Goal: Transaction & Acquisition: Purchase product/service

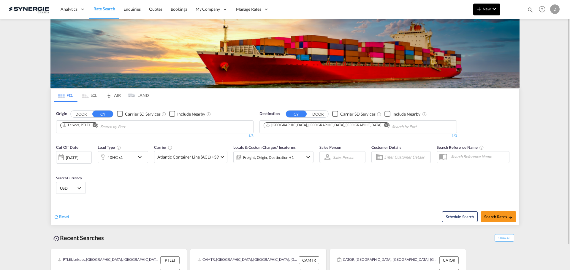
click at [489, 10] on span "New" at bounding box center [486, 9] width 22 height 5
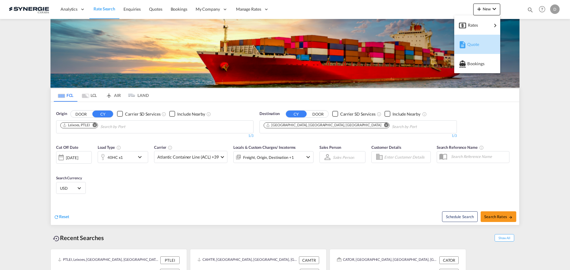
click at [471, 41] on span "Quote" at bounding box center [470, 45] width 7 height 12
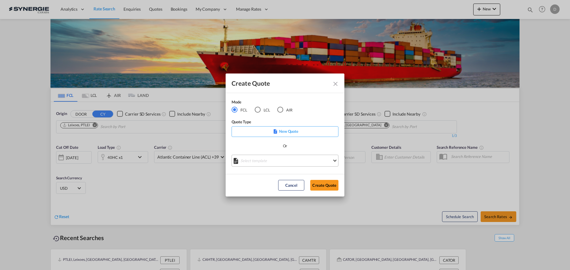
click at [297, 161] on md-select "Select template *NEW* FCL FREEHAND / DAP Pablo Gomez Saldarriaga | 10 Jul 2025 …" at bounding box center [285, 161] width 107 height 12
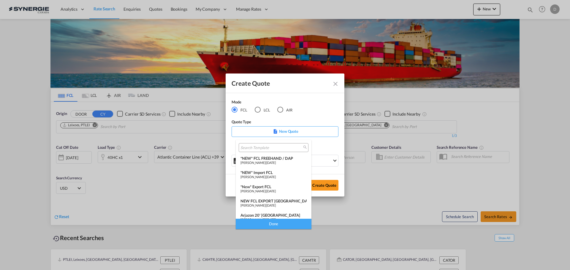
click at [270, 159] on div "*NEW* FCL FREEHAND / DAP" at bounding box center [273, 158] width 66 height 5
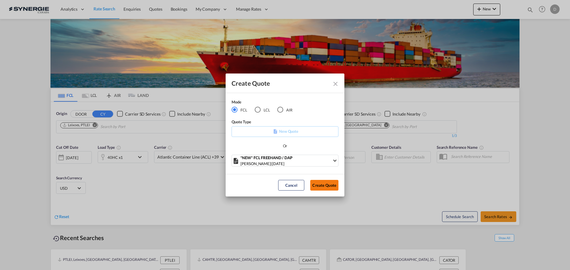
click at [320, 183] on button "Create Quote" at bounding box center [324, 185] width 28 height 11
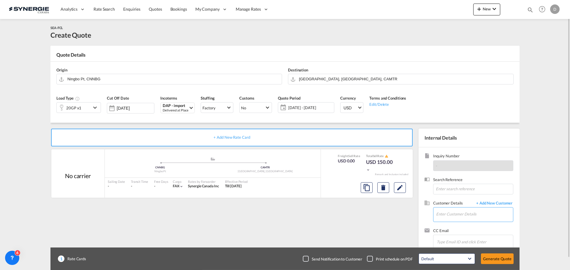
click at [459, 216] on input "Enter Customer Details" at bounding box center [474, 214] width 77 height 13
paste input "kkacar@tibagroup.com"
type input "kkacar@tibagroup.com"
click at [501, 203] on body "Analytics Reports Dashboard Rate Search Enquiries Quotes Bookings" at bounding box center [285, 135] width 570 height 270
click at [501, 203] on span "+ Add New Customer" at bounding box center [493, 204] width 40 height 7
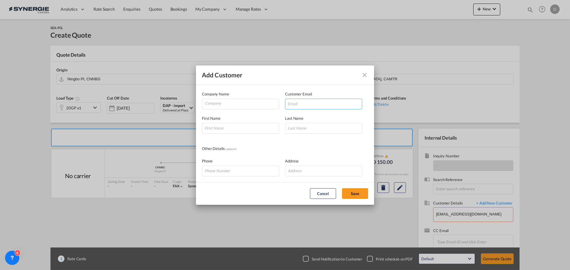
click at [307, 103] on input "Add Customer Company ..." at bounding box center [323, 104] width 77 height 11
paste input "kkacar@tibagroup.com"
type input "kkacar@tibagroup.com"
click at [238, 106] on input "Company" at bounding box center [242, 103] width 74 height 9
click at [0, 0] on li "TIBA GROUP" at bounding box center [0, 0] width 0 height 0
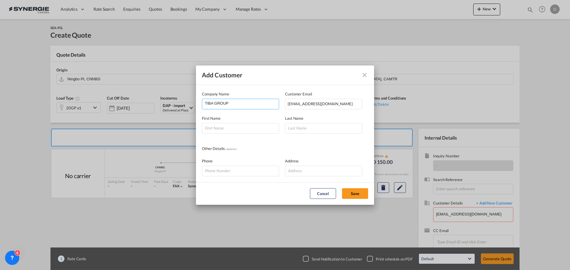
paste input "Kevser"
type input "TIBA GROUP"
click at [247, 171] on input "Add Customer Company ..." at bounding box center [240, 171] width 77 height 11
click at [240, 131] on input "Add Customer Company ..." at bounding box center [240, 128] width 77 height 11
paste input "Kevser"
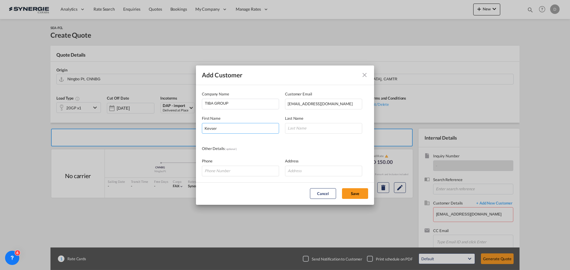
type input "Kevser"
click at [325, 126] on input "Add Customer Company ..." at bounding box center [323, 128] width 77 height 11
paste input "Kacar"
type input "Kacar"
click at [351, 195] on button "Save" at bounding box center [355, 193] width 26 height 11
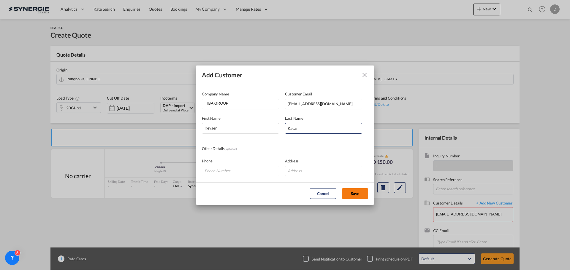
type input "TIBA GROUP, Kevser Kacar, kkacar@tibagroup.com"
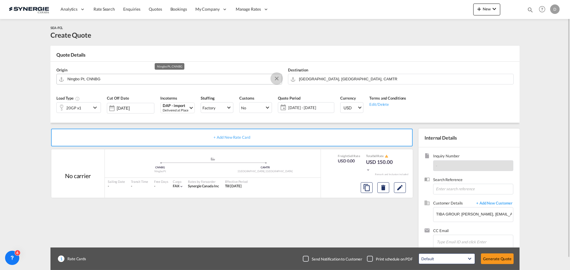
click at [276, 79] on button "Clear Input" at bounding box center [276, 78] width 9 height 9
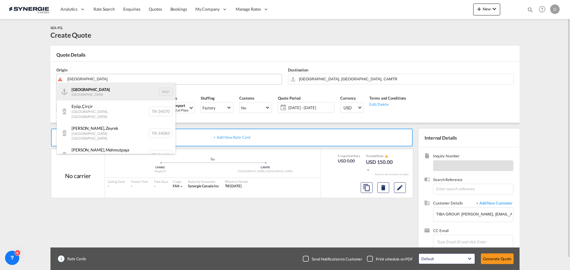
click at [85, 99] on div "Istanbul Turkey TRIST" at bounding box center [116, 92] width 119 height 18
type input "Istanbul, TRIST"
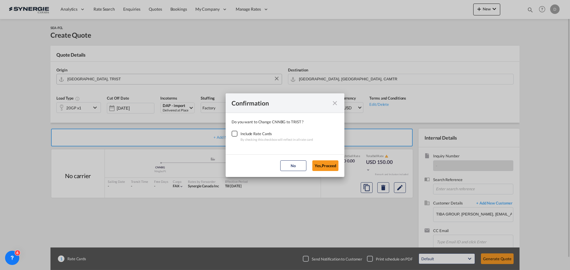
click at [235, 134] on div "Checkbox No Ink" at bounding box center [235, 134] width 6 height 6
click at [321, 166] on button "Yes,Proceed" at bounding box center [325, 166] width 26 height 11
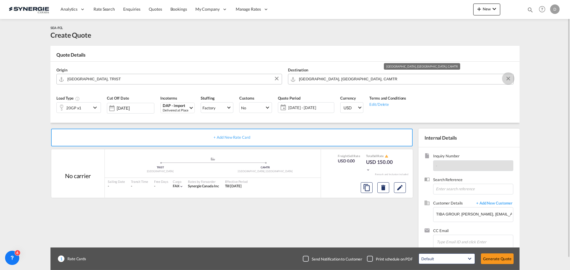
drag, startPoint x: 506, startPoint y: 79, endPoint x: 471, endPoint y: 85, distance: 36.1
click at [506, 79] on button "Clear Input" at bounding box center [508, 78] width 9 height 9
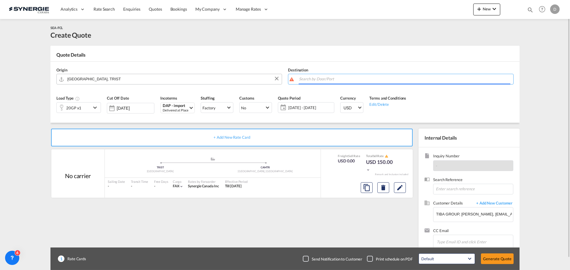
paste input "Baie-du-Febvre"
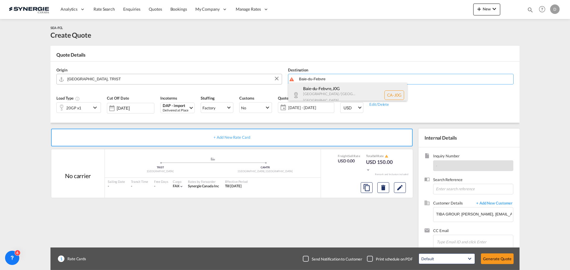
click at [315, 95] on div "Baie-du-Febvre , J0G Quebec / Québec Canada CA-J0G" at bounding box center [347, 95] width 119 height 25
type input "CA-J0G, Baie-du-Febvre, Quebec / Québec"
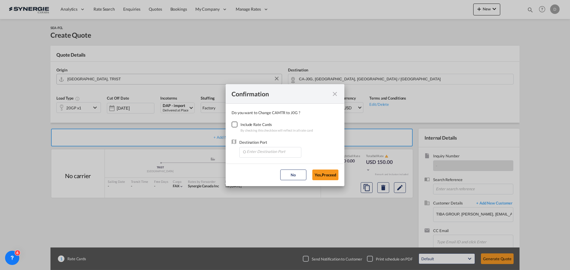
drag, startPoint x: 236, startPoint y: 126, endPoint x: 253, endPoint y: 143, distance: 24.3
click at [236, 126] on div "Checkbox No Ink" at bounding box center [235, 125] width 6 height 6
click at [268, 151] on input "Enter Destination Port" at bounding box center [271, 152] width 59 height 9
click at [265, 176] on li "CAMTR, [GEOGRAPHIC_DATA], [GEOGRAPHIC_DATA], [GEOGRAPHIC_DATA], [GEOGRAPHIC_DAT…" at bounding box center [271, 179] width 59 height 14
type input "CAMTR, [GEOGRAPHIC_DATA], [GEOGRAPHIC_DATA], [GEOGRAPHIC_DATA], [GEOGRAPHIC_DAT…"
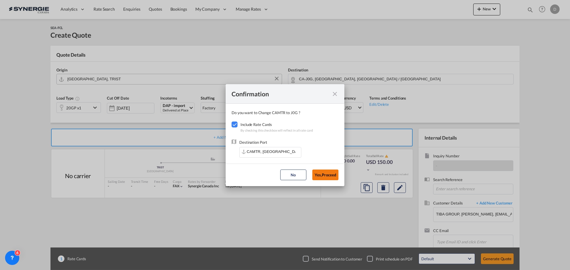
click at [324, 174] on button "Yes,Proceed" at bounding box center [325, 175] width 26 height 11
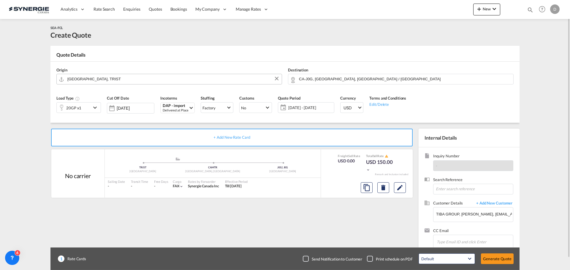
click at [93, 107] on md-icon "icon-chevron-down" at bounding box center [95, 107] width 9 height 7
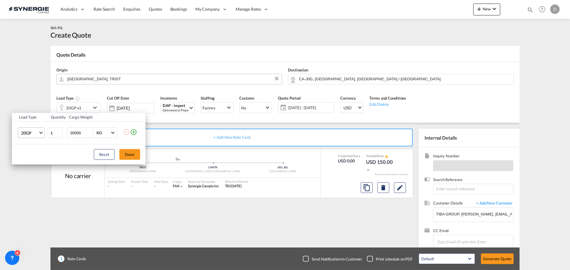
click at [41, 131] on span "Choose: \a20GP" at bounding box center [40, 132] width 3 height 3
click at [32, 161] on md-option "40HC" at bounding box center [36, 162] width 40 height 14
click at [127, 153] on button "Done" at bounding box center [129, 154] width 21 height 11
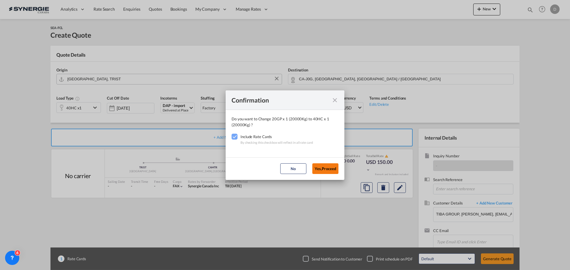
click at [321, 168] on button "Yes,Proceed" at bounding box center [325, 169] width 26 height 11
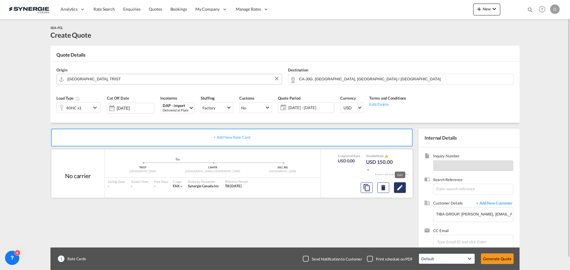
click at [398, 189] on md-icon "Edit" at bounding box center [399, 187] width 7 height 7
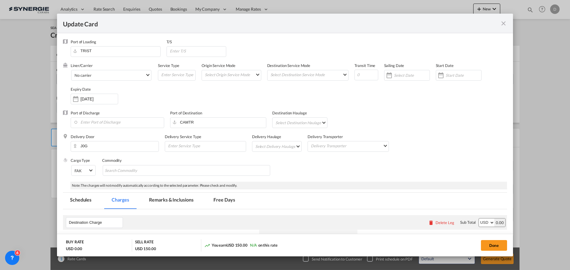
select select "per container"
select select "per B/L"
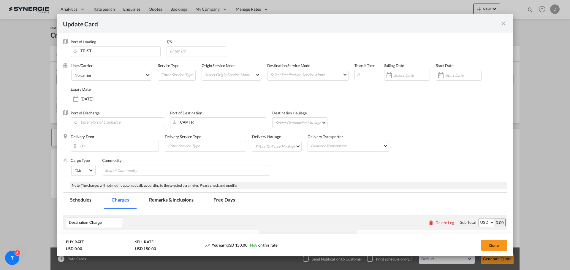
select select "per B/L"
select select "per shipment"
click at [255, 75] on md-select "Select Origin Service Mode SD CY" at bounding box center [232, 74] width 57 height 8
click at [228, 93] on md-option "CY" at bounding box center [231, 89] width 65 height 14
click at [329, 77] on md-select "Select Destination Service Mode SD CY" at bounding box center [309, 74] width 78 height 8
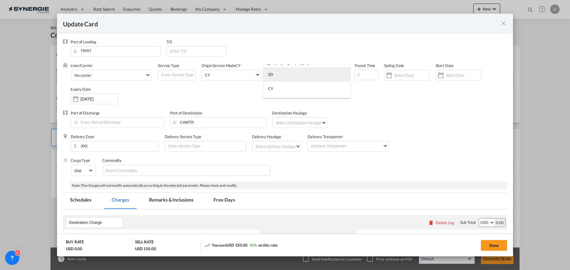
click at [328, 77] on md-option "SD" at bounding box center [306, 74] width 87 height 14
click at [439, 77] on div "Update CardPort of ..." at bounding box center [440, 75] width 9 height 12
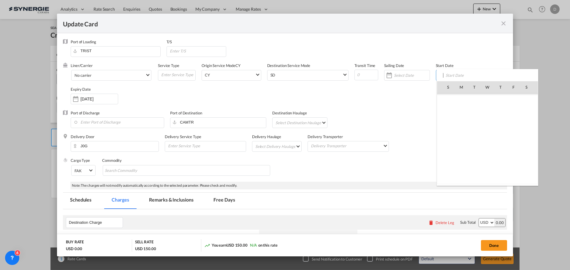
scroll to position [137487, 0]
click at [486, 150] on span "24" at bounding box center [487, 152] width 12 height 12
type input "[DATE]"
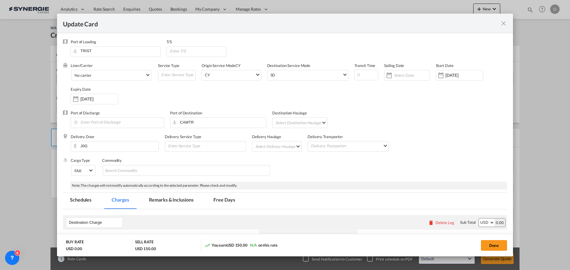
click at [290, 149] on md-select "Select Delivery Haulage rail road barge truck unspecified not available" at bounding box center [278, 146] width 47 height 9
click at [285, 159] on md-option "road" at bounding box center [277, 161] width 56 height 14
click at [199, 167] on md-chips-wrap "Chips container with autocompletion. Enter the text area, type text to search, …" at bounding box center [186, 170] width 167 height 11
type input "General Cargo"
click at [374, 170] on div "Cargo Type FAK FAK GCR GDSM General Cargo Hazardous Cargo Ambient Foodstuff Chi…" at bounding box center [289, 170] width 436 height 24
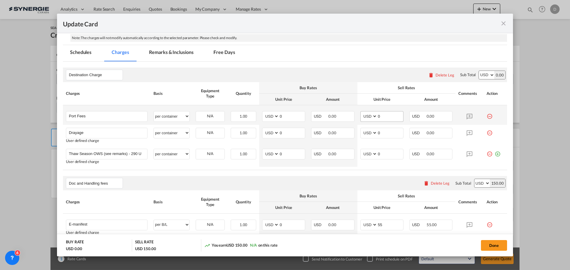
scroll to position [148, 0]
drag, startPoint x: 278, startPoint y: 113, endPoint x: 284, endPoint y: 115, distance: 6.3
click at [284, 115] on input "0" at bounding box center [292, 115] width 26 height 9
type input "50"
type input "65"
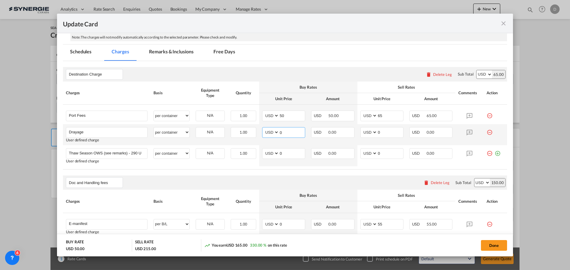
drag, startPoint x: 278, startPoint y: 133, endPoint x: 306, endPoint y: 133, distance: 28.8
click at [306, 133] on tr "Drayage Please Enter User Defined Charges Cannot Be Published User defined char…" at bounding box center [285, 134] width 444 height 21
type input "813"
type input "950"
click at [275, 177] on div "Doc and Handling fees Please enter leg name Leg Name Already Exists Delete Leg …" at bounding box center [285, 183] width 444 height 14
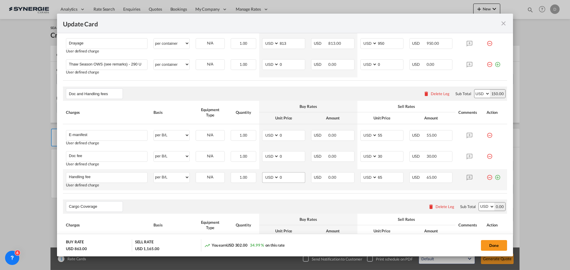
scroll to position [89, 0]
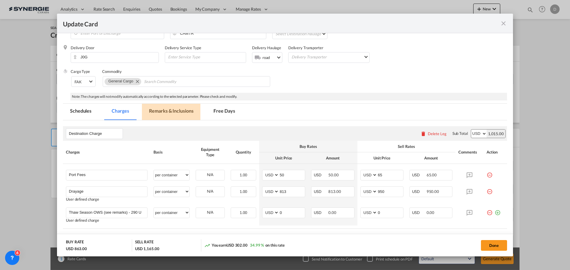
click at [179, 112] on md-tab-item "Remarks & Inclusions" at bounding box center [171, 112] width 58 height 16
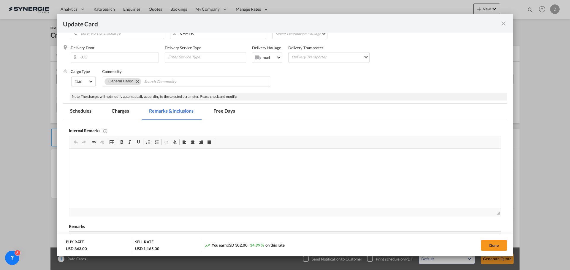
scroll to position [0, 0]
click at [89, 162] on html "Pride Containers" at bounding box center [285, 158] width 432 height 18
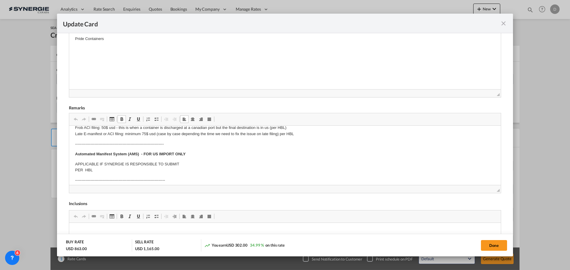
scroll to position [89, 0]
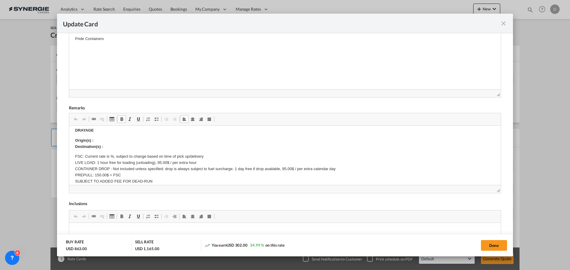
click at [108, 143] on p "Origin(s) : Destination(s) :" at bounding box center [285, 144] width 420 height 12
click at [108, 148] on p "Origin(s) : Montreal CY Destination(s) :" at bounding box center [285, 144] width 420 height 12
click at [110, 147] on body "E Manifest (ACI): Applicable if Synergie is responsible to submit Per E-manifes…" at bounding box center [285, 197] width 420 height 308
click at [116, 145] on p "Origin(s) : Montreal CY Destination(s) :" at bounding box center [285, 144] width 420 height 12
click at [497, 243] on button "Done" at bounding box center [494, 245] width 26 height 11
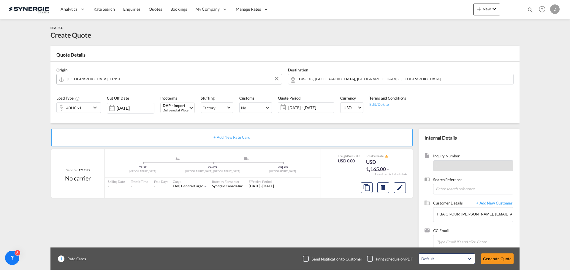
type input "23 Sep 2025"
type input "[DATE]"
click at [499, 258] on button "Generate Quote" at bounding box center [497, 259] width 33 height 11
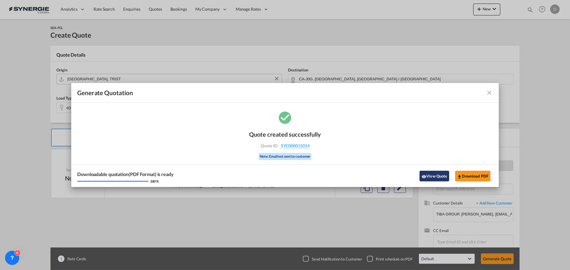
click at [437, 176] on button "View Quote" at bounding box center [434, 176] width 30 height 11
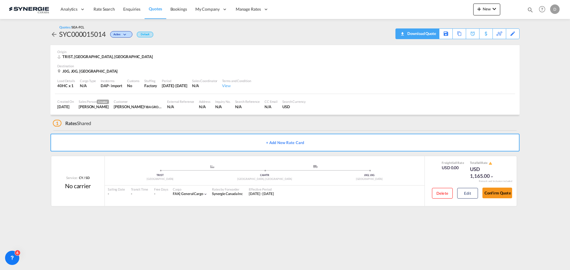
click at [434, 31] on div "Download Quote" at bounding box center [421, 33] width 30 height 9
click at [465, 194] on button "Edit" at bounding box center [467, 193] width 21 height 11
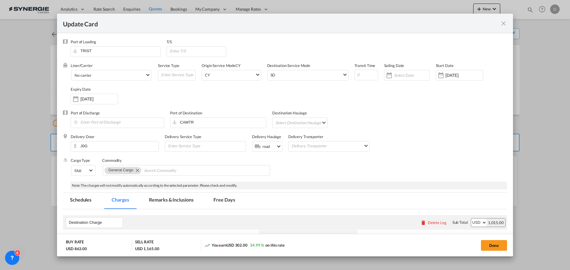
click at [501, 24] on md-icon "icon-close fg-AAA8AD m-0 pointer" at bounding box center [503, 23] width 7 height 7
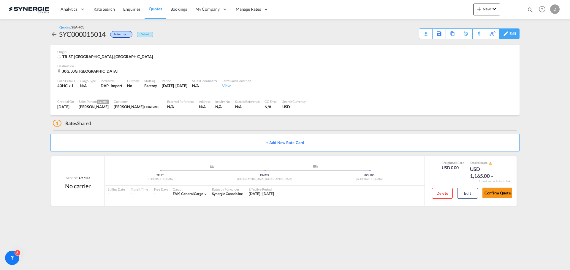
click at [510, 37] on div "Edit" at bounding box center [512, 34] width 7 height 10
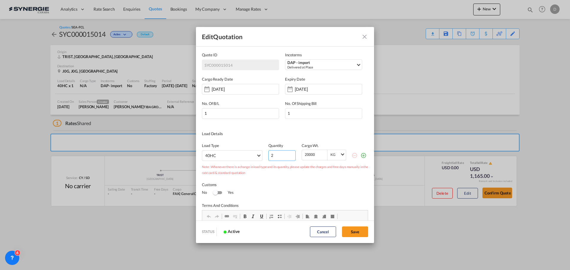
click at [289, 154] on input "2" at bounding box center [281, 155] width 27 height 11
click at [289, 154] on input "3" at bounding box center [281, 155] width 27 height 11
click at [289, 154] on input "4" at bounding box center [281, 155] width 27 height 11
click at [289, 154] on input "5" at bounding box center [281, 155] width 27 height 11
type input "6"
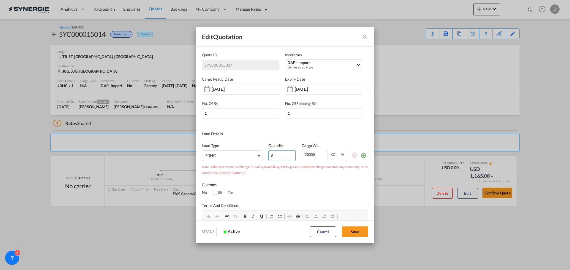
click at [289, 154] on input "6" at bounding box center [281, 155] width 27 height 11
click at [349, 230] on button "Save" at bounding box center [355, 232] width 26 height 11
type input "23 Sep 2025"
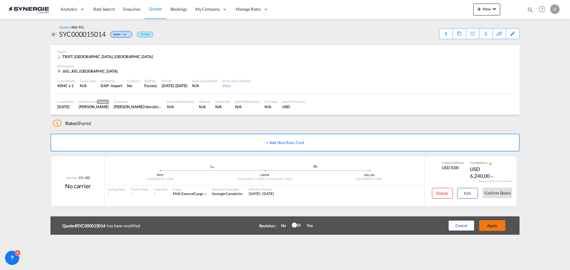
click at [487, 223] on button "Apply" at bounding box center [492, 226] width 26 height 11
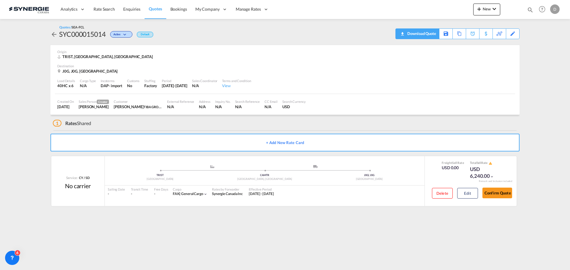
click at [431, 34] on div "Download Quote" at bounding box center [421, 33] width 30 height 9
click at [528, 9] on md-icon "icon-magnify" at bounding box center [530, 10] width 7 height 7
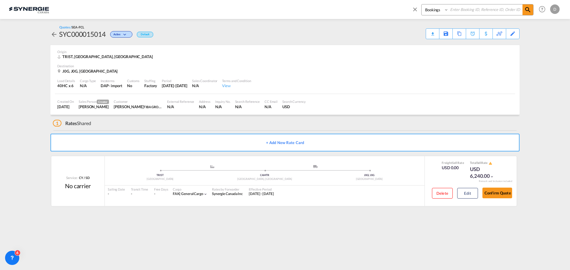
click at [434, 10] on select "Bookings Quotes Enquiries" at bounding box center [435, 9] width 28 height 11
select select "Quotes"
click at [421, 4] on select "Bookings Quotes Enquiries" at bounding box center [435, 9] width 28 height 11
click at [470, 12] on input at bounding box center [485, 9] width 74 height 10
paste input "SYC002684"
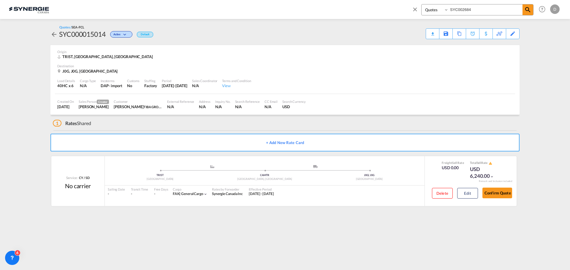
type input "SYC002684"
click at [432, 9] on select "Bookings Quotes Enquiries" at bounding box center [435, 9] width 28 height 11
select select "Shipments"
click at [421, 4] on select "Bookings Quotes Enquiries" at bounding box center [435, 9] width 28 height 11
click at [531, 8] on md-icon "icon-magnify" at bounding box center [527, 9] width 7 height 7
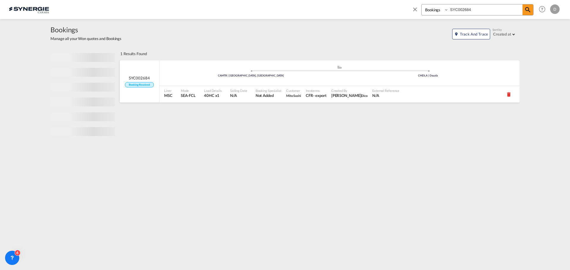
click at [214, 93] on span "40HC x1" at bounding box center [213, 95] width 18 height 5
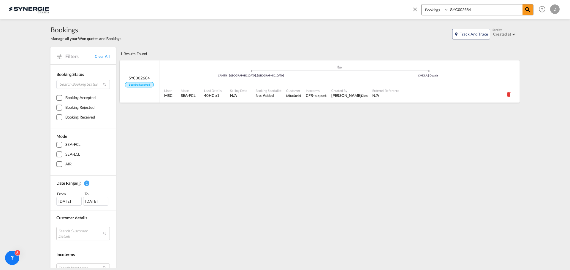
click at [133, 84] on span "Booking Received" at bounding box center [139, 85] width 28 height 6
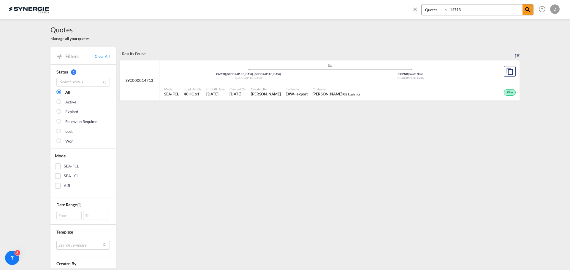
select select "Quotes"
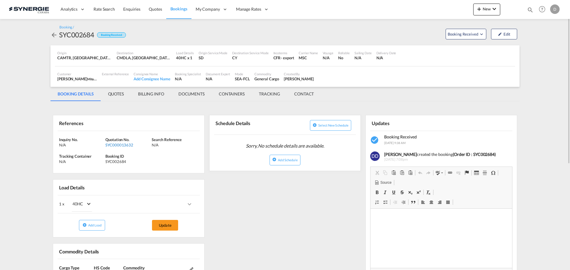
click at [115, 145] on div "SYC000013632" at bounding box center [127, 144] width 45 height 5
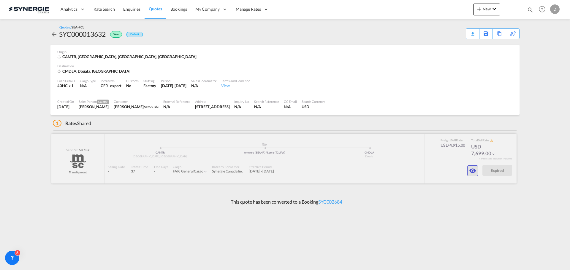
click at [470, 172] on md-icon "icon-eye" at bounding box center [472, 170] width 7 height 7
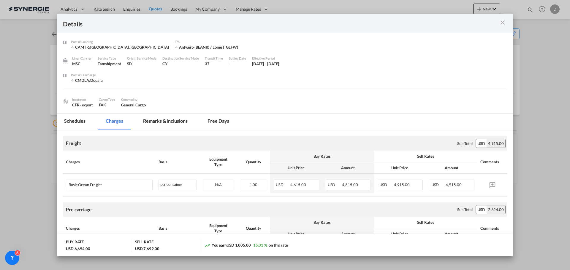
scroll to position [59, 0]
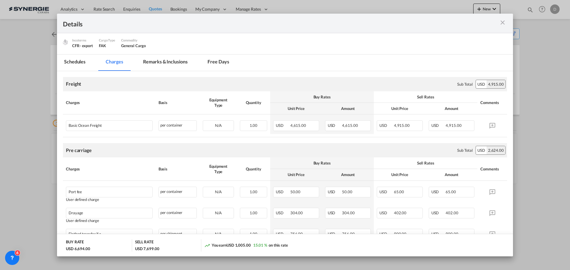
click at [503, 21] on md-icon "icon-close m-3 fg-AAA8AD cursor" at bounding box center [502, 22] width 7 height 7
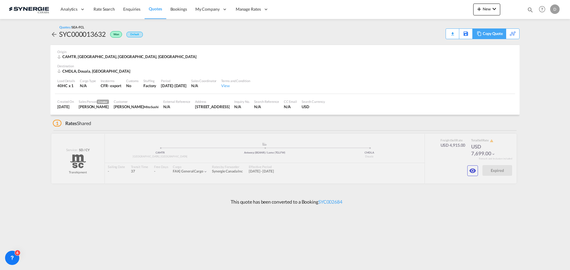
click at [501, 34] on div "Copy Quote" at bounding box center [493, 34] width 20 height 10
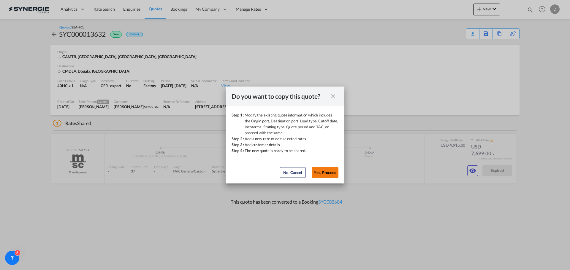
click at [321, 172] on button "Yes, Proceed" at bounding box center [325, 172] width 27 height 11
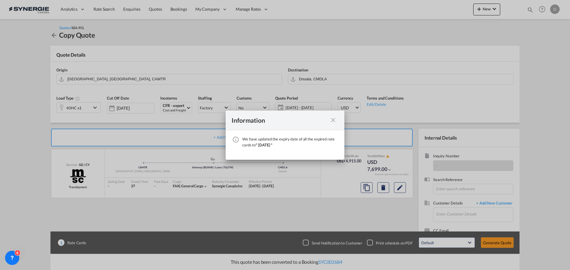
click at [334, 120] on md-icon "icon-close fg-AAA8AD cursor" at bounding box center [332, 120] width 7 height 7
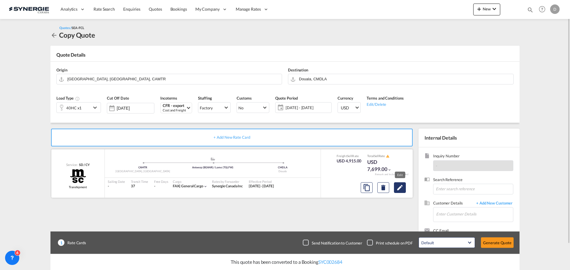
click at [395, 190] on button "Edit" at bounding box center [400, 188] width 12 height 11
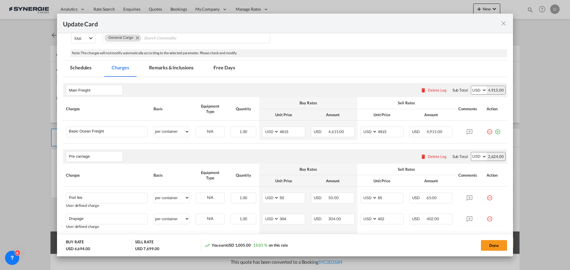
scroll to position [119, 0]
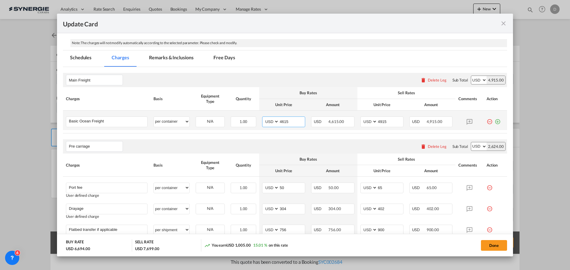
click at [282, 122] on input "4615" at bounding box center [292, 121] width 26 height 9
click at [281, 122] on input "473" at bounding box center [292, 121] width 26 height 9
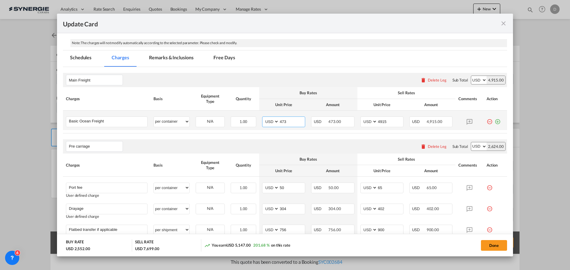
click at [283, 123] on input "473" at bounding box center [292, 121] width 26 height 9
type input "4865"
click at [381, 121] on input "4915" at bounding box center [390, 121] width 26 height 9
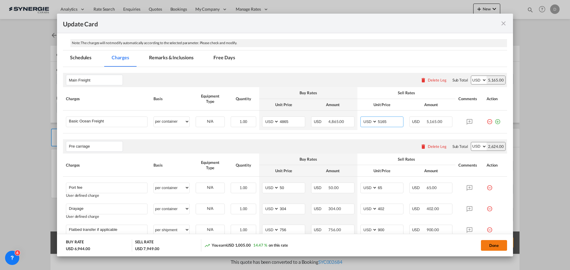
type input "5165"
click at [500, 245] on button "Done" at bounding box center [494, 245] width 26 height 11
type input "[DATE]"
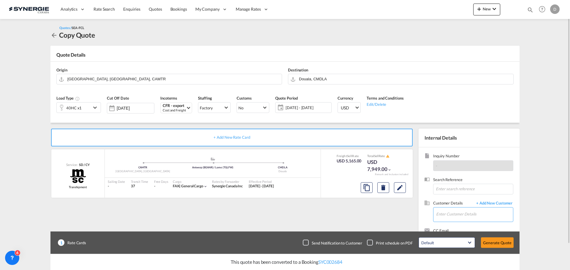
click at [448, 219] on input "Enter Customer Details" at bounding box center [474, 214] width 77 height 13
paste input "[PERSON_NAME]"
click at [449, 201] on div "[PERSON_NAME] [EMAIL_ADDRESS][DOMAIN_NAME] | Mito Sushi" at bounding box center [474, 200] width 77 height 16
type input "[PERSON_NAME], [PERSON_NAME], [EMAIL_ADDRESS][DOMAIN_NAME]"
click at [494, 240] on button "Generate Quote" at bounding box center [497, 243] width 33 height 11
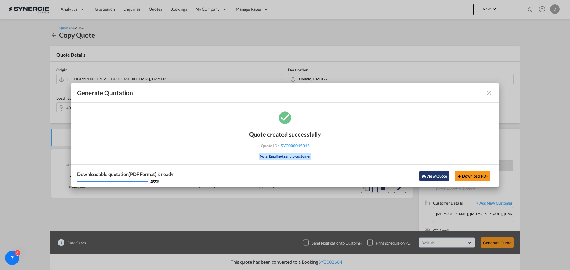
click at [427, 174] on button "View Quote" at bounding box center [434, 176] width 30 height 11
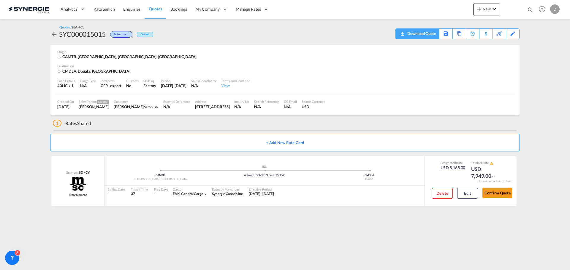
click at [431, 38] on download-pdf "Download Quote" at bounding box center [417, 34] width 37 height 10
click at [428, 36] on div "Download Quote" at bounding box center [421, 33] width 30 height 9
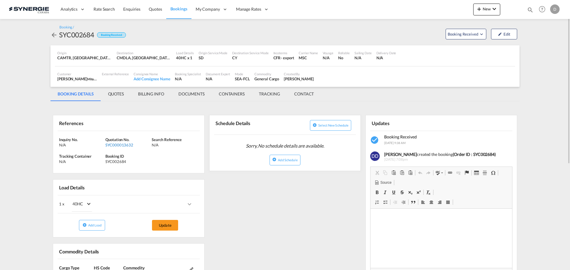
click at [118, 144] on div "SYC000013632" at bounding box center [127, 144] width 45 height 5
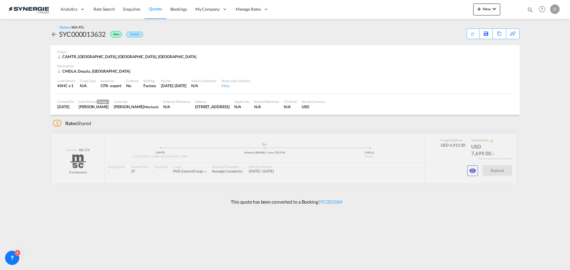
drag, startPoint x: 117, startPoint y: 107, endPoint x: 143, endPoint y: 107, distance: 25.5
click at [143, 107] on div "Yan Malenfant Mito Sushi" at bounding box center [136, 106] width 45 height 5
copy div "[PERSON_NAME]"
click at [79, 35] on div "SYC000013632" at bounding box center [82, 33] width 47 height 9
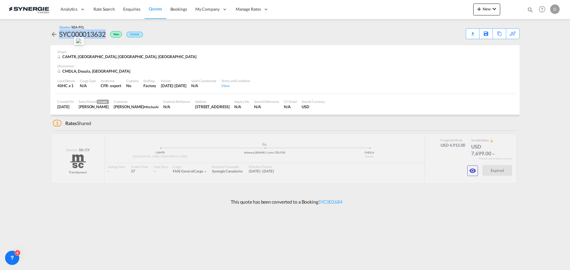
copy div "SYC000013632"
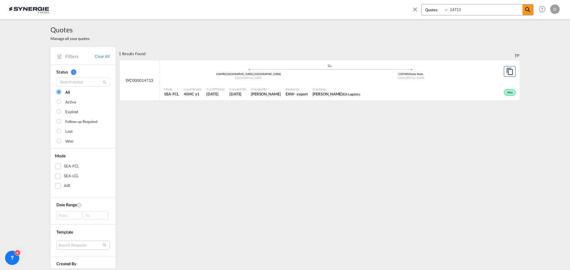
select select "Quotes"
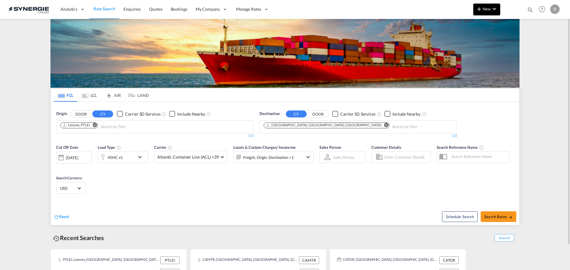
click at [483, 10] on span "New" at bounding box center [486, 9] width 22 height 5
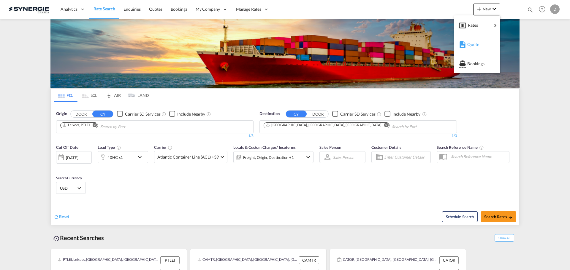
click at [474, 44] on span "Quote" at bounding box center [470, 45] width 7 height 12
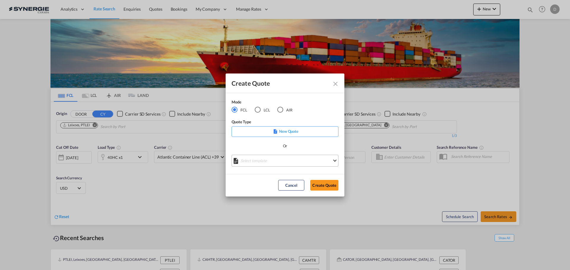
click at [290, 159] on md-select "Select template *NEW* FCL FREEHAND / DAP Pablo Gomez Saldarriaga | 10 Jul 2025 …" at bounding box center [285, 161] width 107 height 12
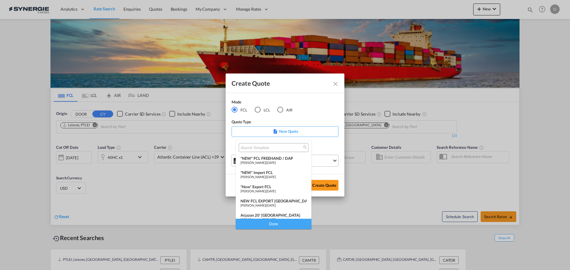
click at [290, 159] on div "*NEW* FCL FREEHAND / DAP" at bounding box center [273, 158] width 66 height 5
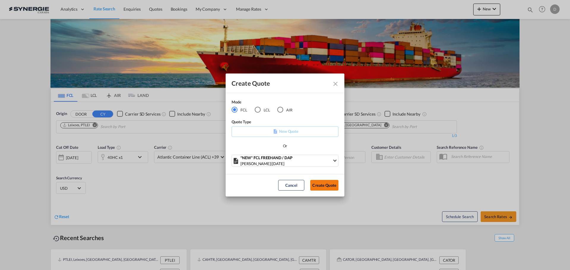
click at [320, 184] on button "Create Quote" at bounding box center [324, 185] width 28 height 11
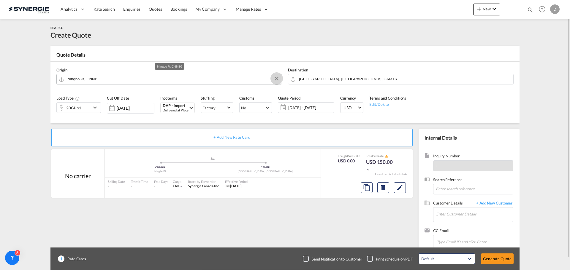
click at [277, 77] on button "Clear Input" at bounding box center [276, 78] width 9 height 9
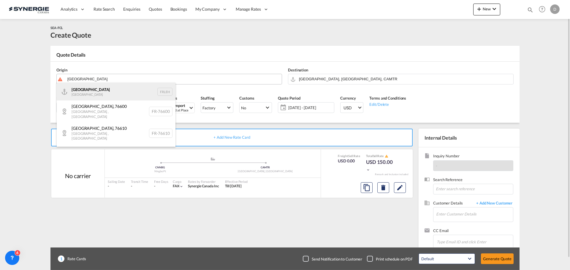
click at [76, 92] on div "Le Havre France FRLEH" at bounding box center [116, 92] width 119 height 18
type input "Le Havre, FRLEH"
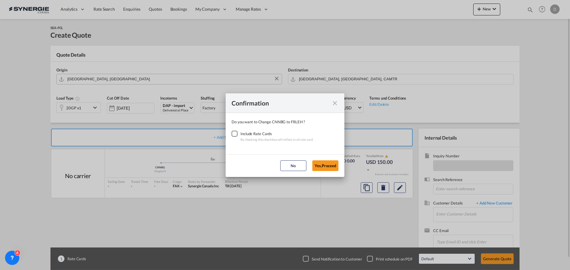
click at [234, 135] on div "Checkbox No Ink" at bounding box center [235, 134] width 6 height 6
click at [332, 163] on button "Yes,Proceed" at bounding box center [325, 166] width 26 height 11
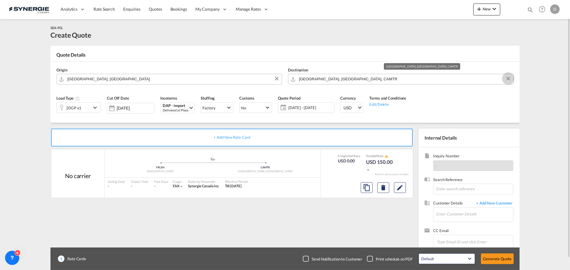
click at [506, 78] on button "Clear Input" at bounding box center [508, 78] width 9 height 9
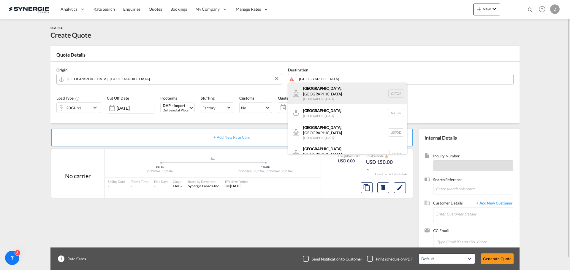
click at [327, 92] on div "Toronto , ON Canada CATOR" at bounding box center [347, 93] width 119 height 21
type input "Toronto, ON, CATOR"
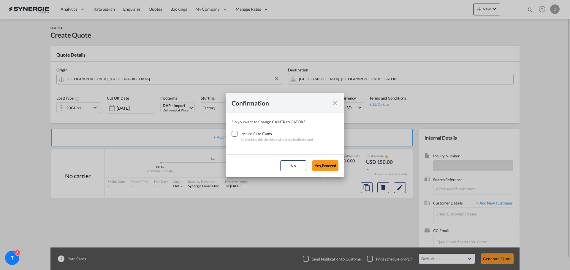
click at [237, 133] on div "Checkbox No Ink" at bounding box center [235, 134] width 6 height 6
click at [316, 165] on button "Yes,Proceed" at bounding box center [325, 166] width 26 height 11
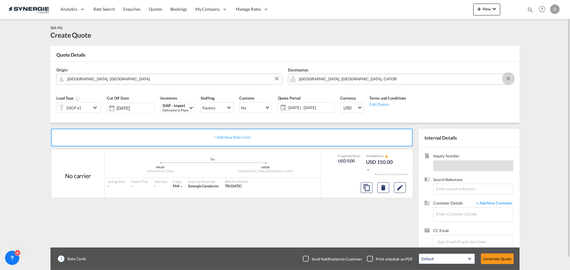
click at [507, 77] on button "Clear Input" at bounding box center [508, 78] width 9 height 9
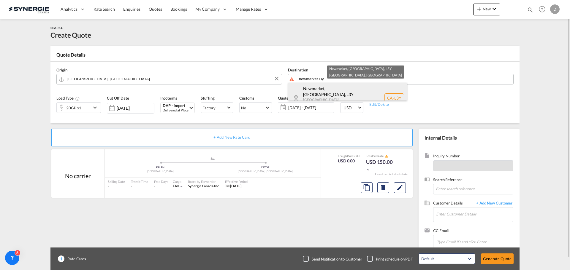
click at [315, 94] on div "Newmarket, ON , L3Y Ontario Canada CA-L3Y" at bounding box center [347, 98] width 119 height 31
type input "CA-L3Y, Newmarket, ON, Ontario"
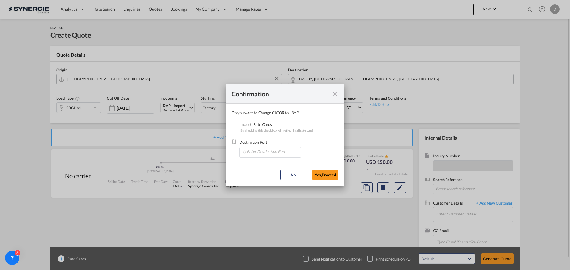
click at [234, 125] on div "Checkbox No Ink" at bounding box center [235, 125] width 6 height 6
click at [269, 154] on input "Enter Destination Port" at bounding box center [271, 152] width 59 height 9
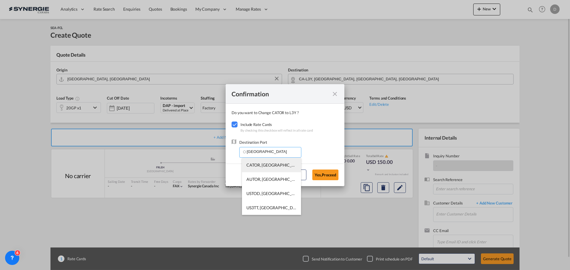
click at [268, 165] on span "CATOR, Toronto, ON, Canada, North America, Americas" at bounding box center [362, 165] width 232 height 5
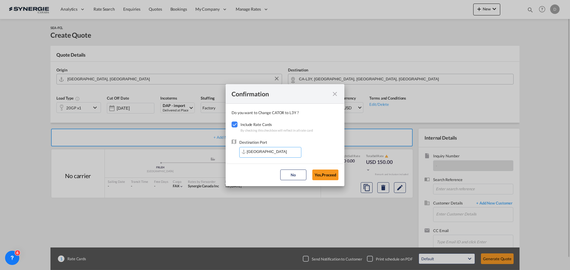
type input "CATOR, Toronto, ON, Canada, North America, Americas"
click at [317, 173] on button "Yes,Proceed" at bounding box center [325, 175] width 26 height 11
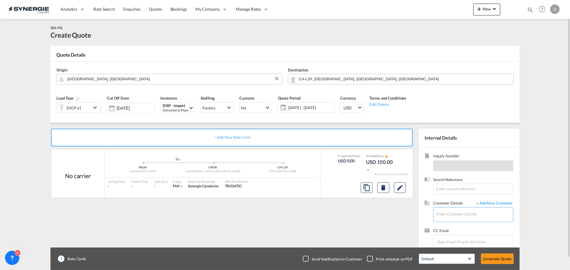
click at [476, 218] on input "Enter Customer Details" at bounding box center [474, 214] width 77 height 13
paste input "sophiev@tfsfrance.com"
click at [462, 199] on div "SOPHIE VALETTE sophiev@tfsfrance.com | TOTAL FREIGHT SOLUTIONS" at bounding box center [495, 200] width 119 height 16
type input "TOTAL FREIGHT SOLUTIONS, SOPHIE VALETTE, sophiev@tfsfrance.com"
click at [96, 106] on md-icon "icon-chevron-down" at bounding box center [95, 107] width 9 height 7
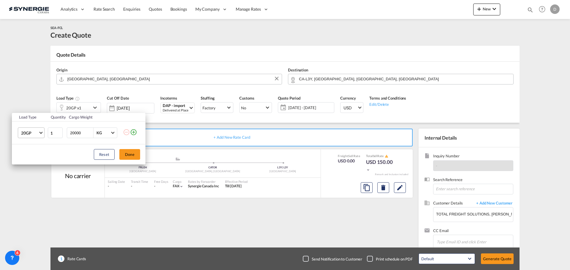
click at [38, 135] on span "20GP" at bounding box center [29, 133] width 17 height 6
click at [31, 160] on div "40HC" at bounding box center [26, 162] width 11 height 6
click at [129, 155] on button "Done" at bounding box center [129, 154] width 21 height 11
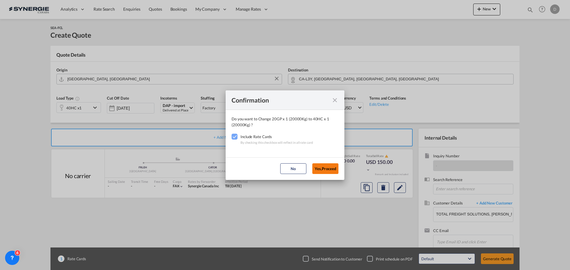
click at [324, 167] on button "Yes,Proceed" at bounding box center [325, 169] width 26 height 11
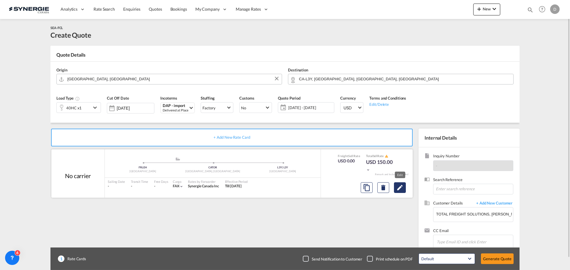
click at [401, 191] on md-icon "Edit" at bounding box center [399, 187] width 7 height 7
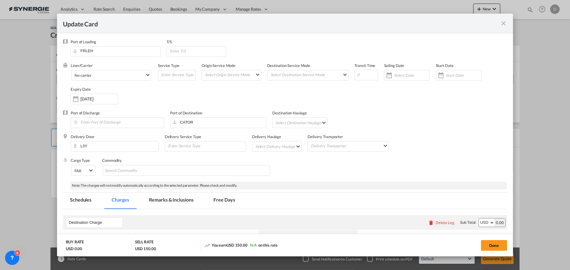
select select "per container"
select select "per B/L"
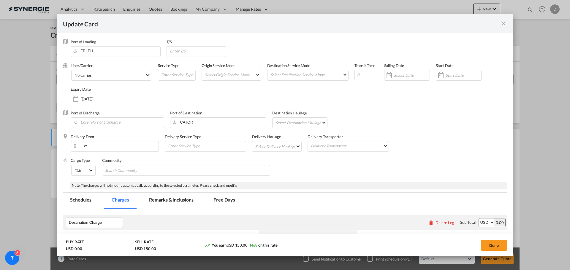
select select "per B/L"
select select "per shipment"
click at [251, 77] on md-select "Select Origin Service Mode SD CY" at bounding box center [232, 74] width 57 height 8
click at [239, 89] on md-option "CY" at bounding box center [231, 89] width 65 height 14
click at [303, 78] on md-select "Select Destination Service Mode SD CY" at bounding box center [309, 74] width 78 height 8
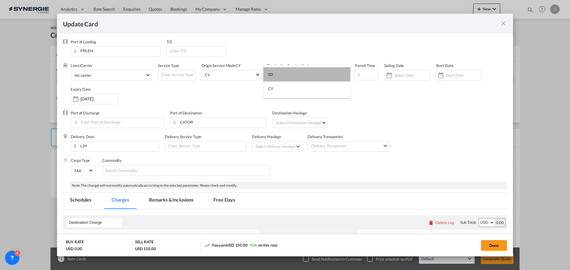
click at [303, 78] on md-option "SD" at bounding box center [306, 74] width 87 height 14
click at [446, 74] on input "Update CardPort of ..." at bounding box center [464, 75] width 36 height 5
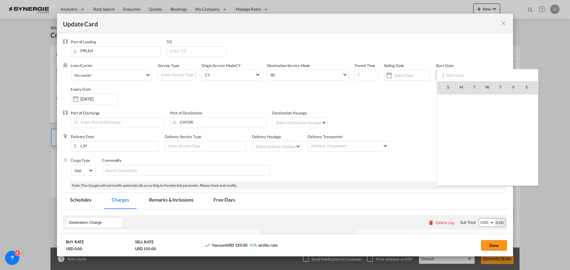
scroll to position [137487, 0]
click at [483, 150] on span "24" at bounding box center [487, 152] width 12 height 12
type input "[DATE]"
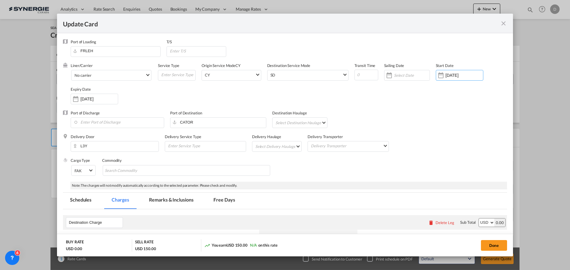
click at [285, 148] on md-select "Select Delivery Haulage rail road barge truck unspecified not available" at bounding box center [278, 146] width 47 height 9
click at [275, 161] on md-option "road" at bounding box center [277, 161] width 56 height 14
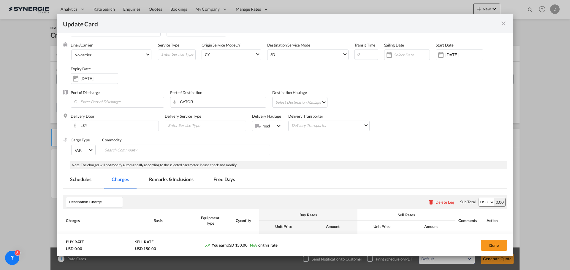
scroll to position [30, 0]
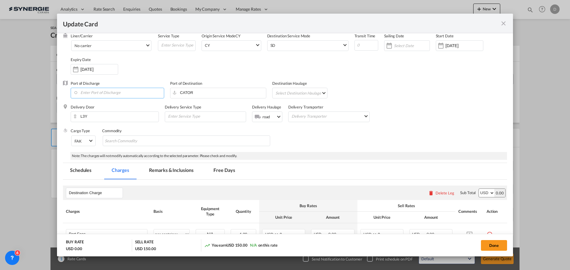
click at [141, 91] on input "Enter Port of Discharge" at bounding box center [119, 92] width 90 height 9
click at [110, 120] on div "Canada" at bounding box center [131, 122] width 110 height 4
type input "[GEOGRAPHIC_DATA], [GEOGRAPHIC_DATA], CAMTR"
click at [314, 94] on md-select "Select Destination Haulage rail road barge truck unspecified not available" at bounding box center [301, 92] width 52 height 9
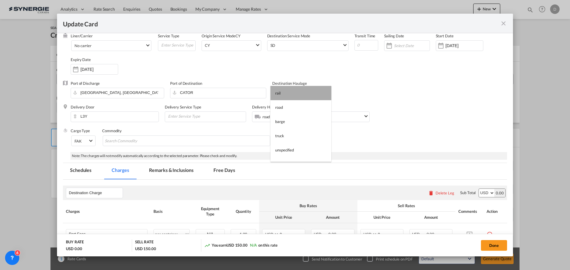
click at [309, 94] on md-option "rail" at bounding box center [300, 93] width 61 height 14
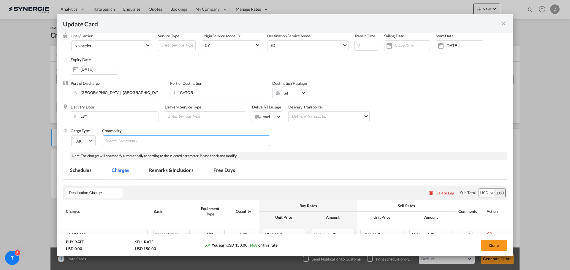
click at [169, 143] on md-chips-wrap "Chips container with autocompletion. Enter the text area, type text to search, …" at bounding box center [186, 141] width 167 height 11
type input "General Cargo"
click at [333, 149] on div "Cargo Type FAK FAK GCR GDSM General Cargo Hazardous Cargo Ambient Foodstuff Chi…" at bounding box center [289, 140] width 436 height 24
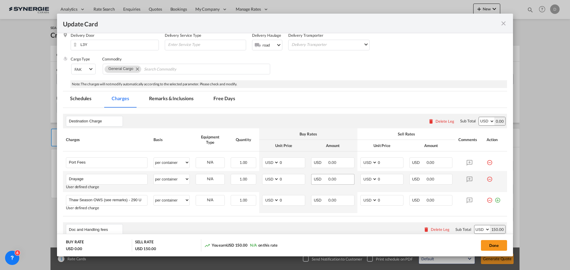
scroll to position [178, 0]
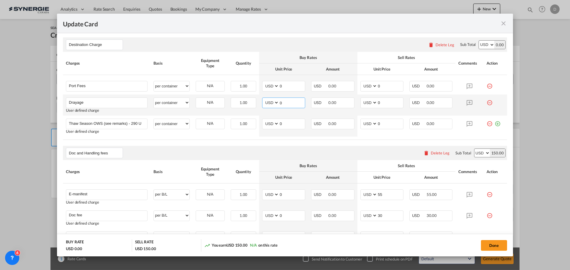
drag, startPoint x: 278, startPoint y: 102, endPoint x: 282, endPoint y: 102, distance: 4.5
click at [282, 102] on input "0" at bounding box center [292, 102] width 26 height 9
type input "457"
click at [377, 103] on input "0" at bounding box center [390, 102] width 26 height 9
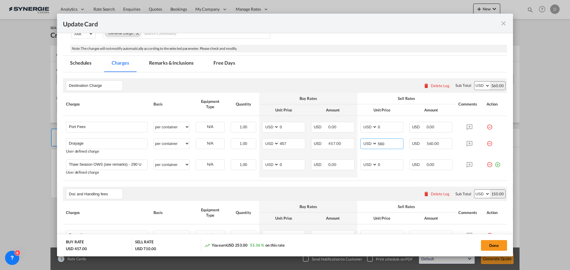
scroll to position [89, 0]
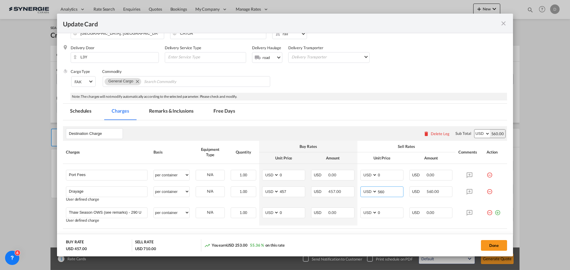
type input "560"
click at [161, 113] on md-tab-item "Remarks & Inclusions" at bounding box center [171, 112] width 58 height 16
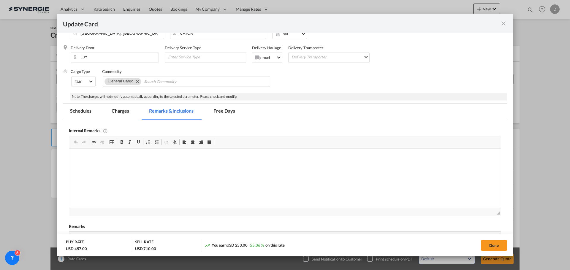
scroll to position [0, 0]
click at [154, 167] on html "Tripoint / Google Drive" at bounding box center [285, 158] width 432 height 18
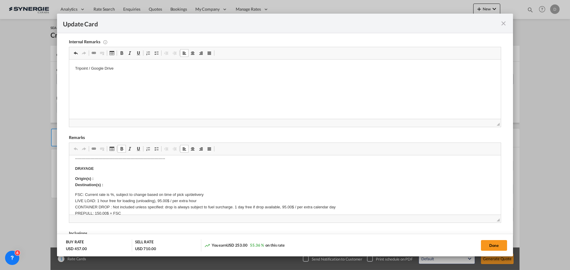
scroll to position [89, 0]
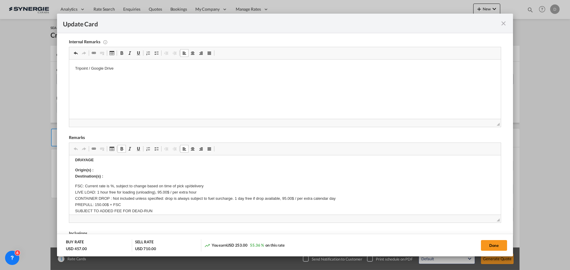
click at [114, 170] on p "Origin(s) : Destination(s) :" at bounding box center [285, 173] width 420 height 12
click at [114, 179] on body "E Manifest (ACI): Applicable if Synergie is responsible to submit Per E-manifes…" at bounding box center [285, 226] width 420 height 308
click at [112, 178] on p "Origin(s) : Toronto Rail Ramp Destination(s) :" at bounding box center [285, 173] width 420 height 12
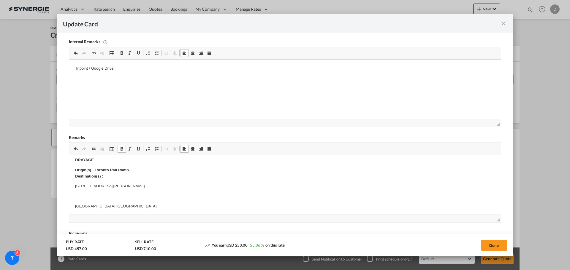
scroll to position [103, 0]
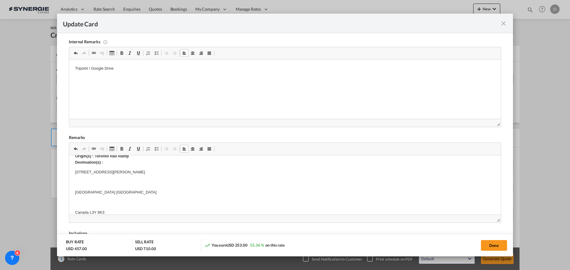
click at [84, 178] on body "E Manifest (ACI): Applicable if Synergie is responsible to submit Per E-manifes…" at bounding box center [285, 237] width 420 height 358
click at [83, 188] on body "E Manifest (ACI): Applicable if Synergie is responsible to submit Per E-manifes…" at bounding box center [285, 232] width 420 height 348
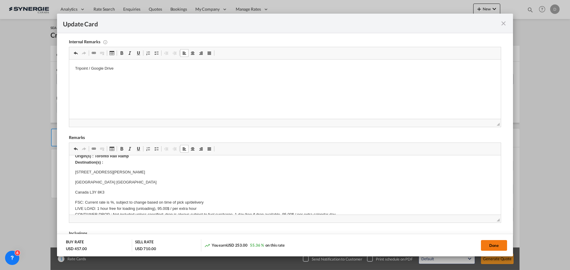
click at [494, 248] on button "Done" at bounding box center [494, 245] width 26 height 11
type input "23 Sep 2025"
type input "[DATE]"
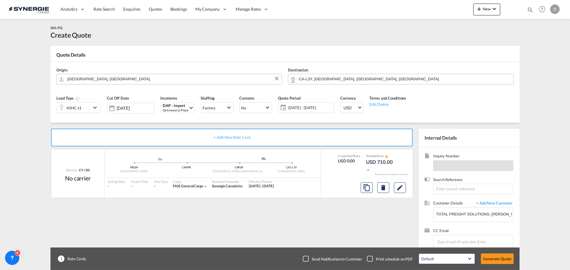
scroll to position [91, 0]
click at [500, 264] on div "Default All in Leg Totals Default Generate Quote" at bounding box center [466, 259] width 101 height 17
click at [498, 261] on button "Generate Quote" at bounding box center [497, 259] width 33 height 11
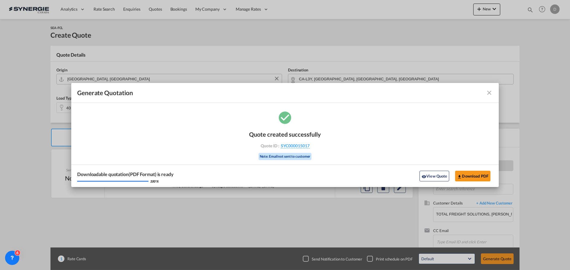
click at [421, 174] on button "View Quote" at bounding box center [434, 176] width 30 height 11
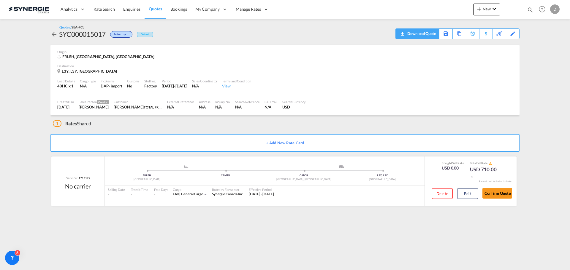
click at [430, 36] on div "Download Quote" at bounding box center [421, 33] width 30 height 9
